Goal: Information Seeking & Learning: Learn about a topic

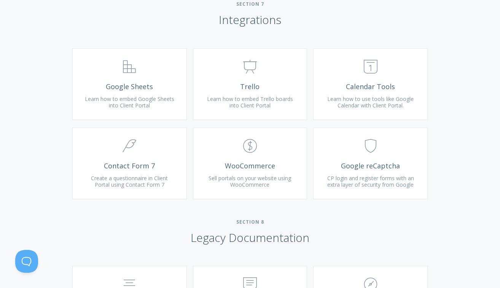
scroll to position [1560, 0]
